Goal: Information Seeking & Learning: Learn about a topic

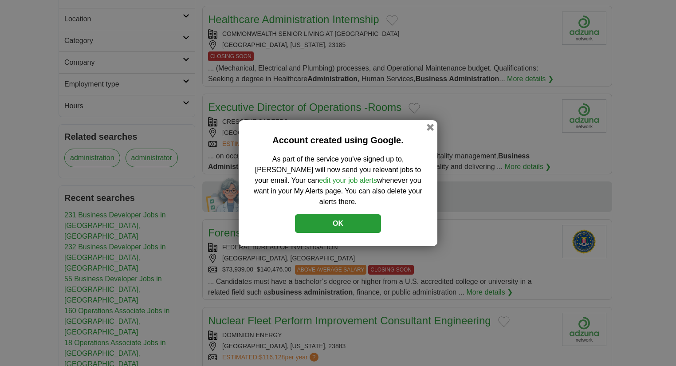
scroll to position [242, 0]
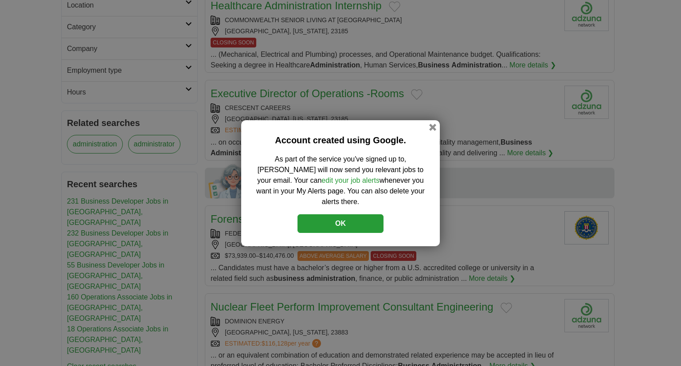
drag, startPoint x: 678, startPoint y: 87, endPoint x: 680, endPoint y: 161, distance: 74.1
click at [431, 130] on button "button" at bounding box center [433, 127] width 10 height 10
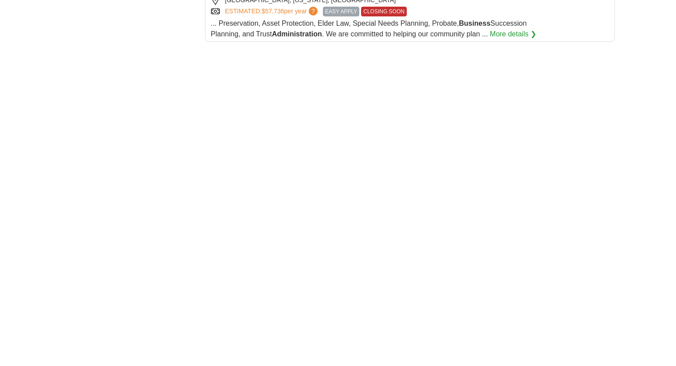
scroll to position [1040, 0]
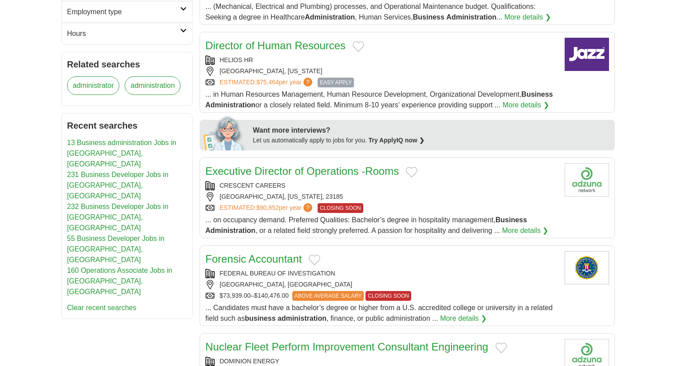
scroll to position [312, 0]
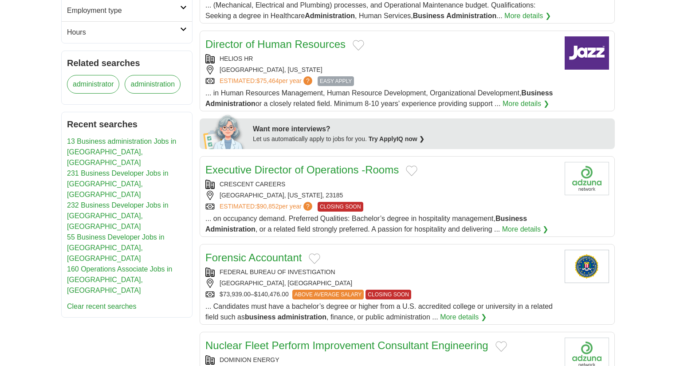
click at [525, 224] on link "More details ❯" at bounding box center [525, 229] width 47 height 11
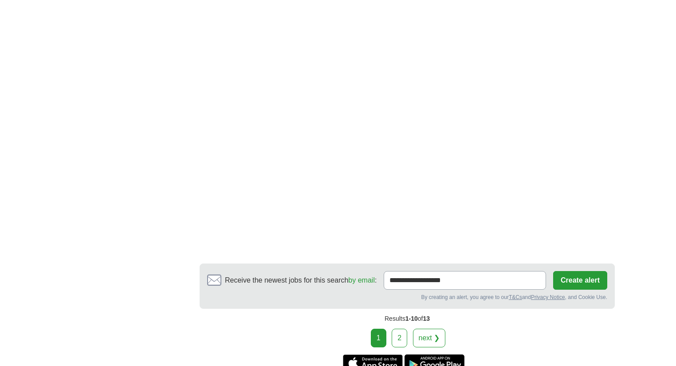
scroll to position [1391, 0]
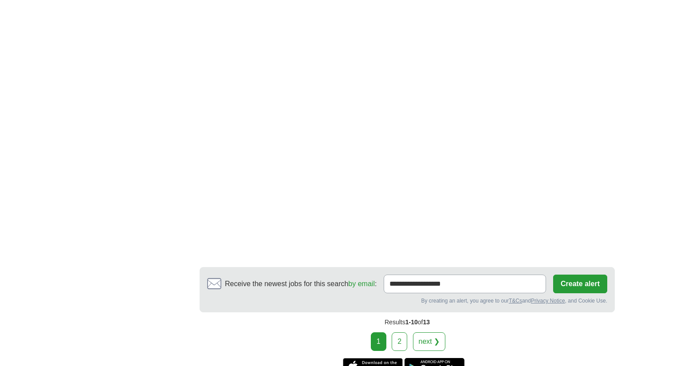
click at [397, 335] on link "2" at bounding box center [400, 341] width 16 height 19
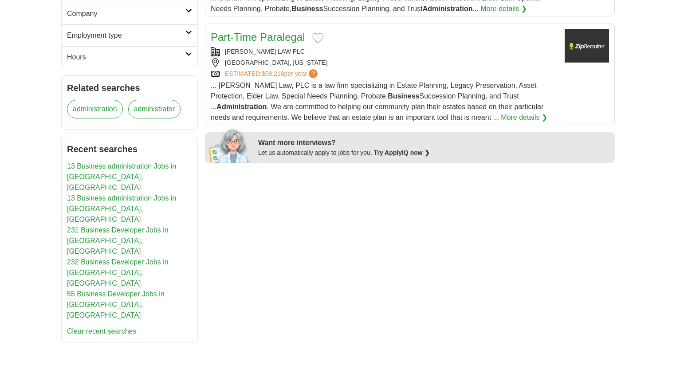
scroll to position [320, 0]
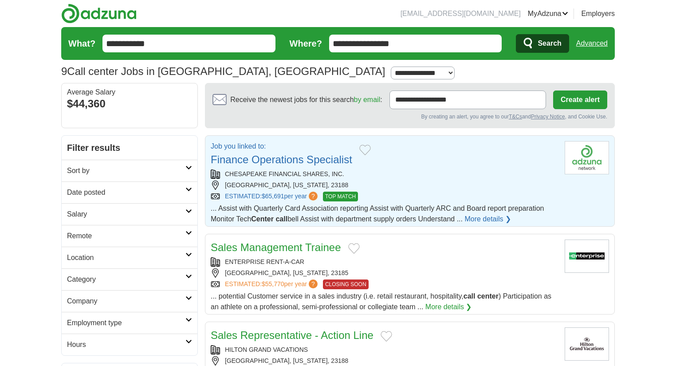
click at [278, 154] on link "Finance Operations Specialist" at bounding box center [281, 159] width 141 height 12
